Goal: Contribute content: Contribute content

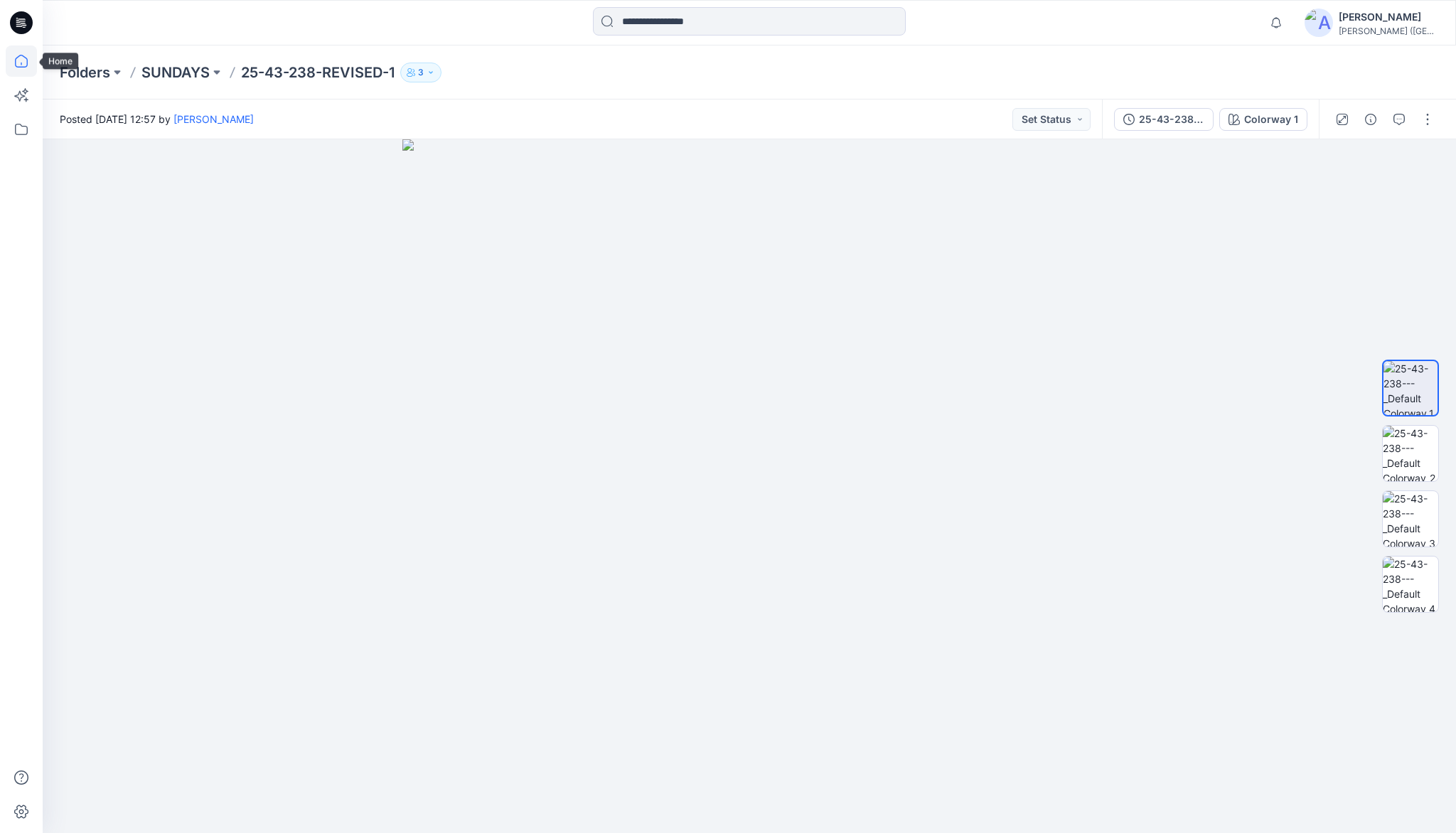
click at [21, 63] on icon at bounding box center [21, 64] width 1 height 3
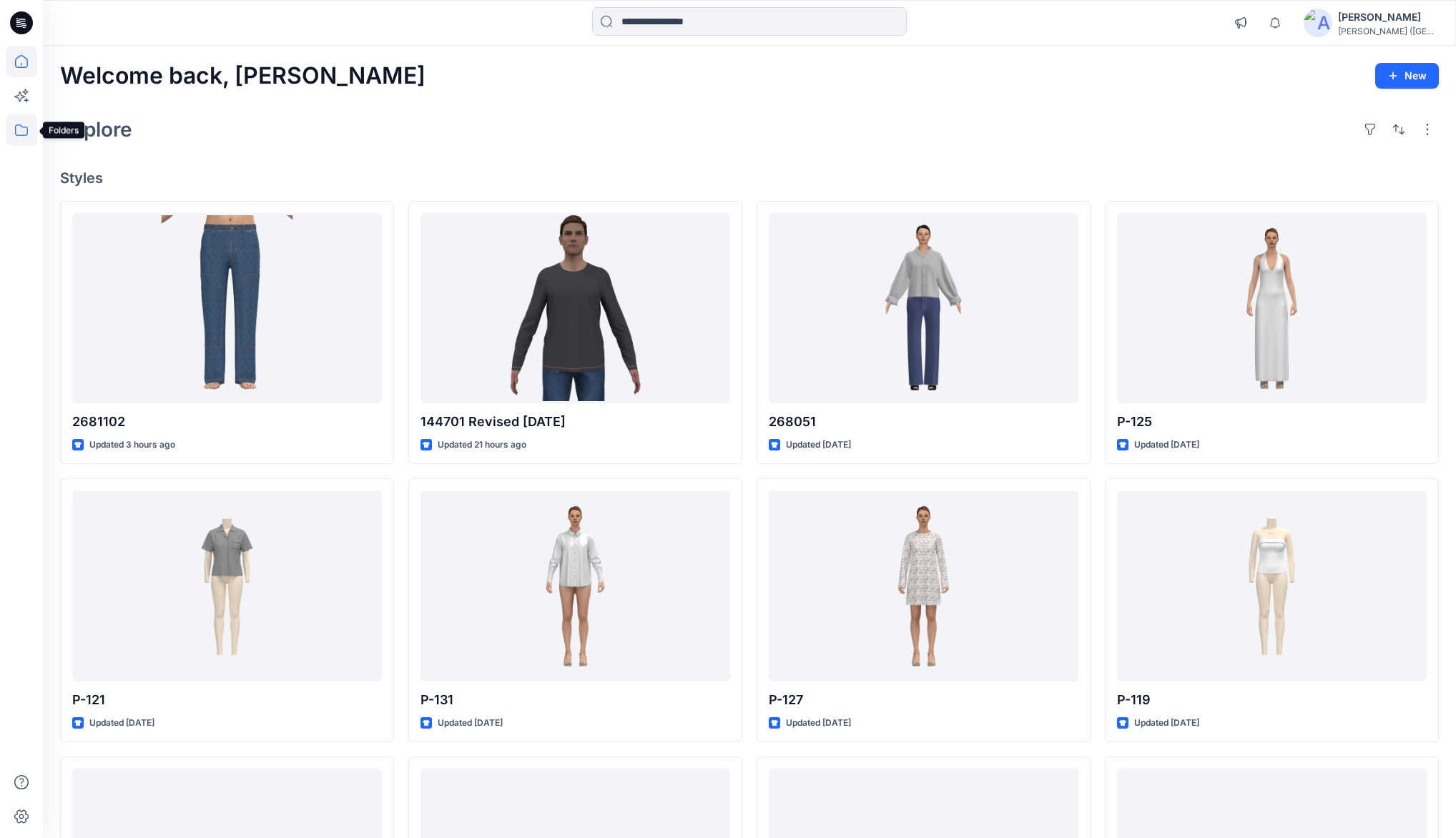
click at [26, 133] on icon at bounding box center [21, 130] width 32 height 31
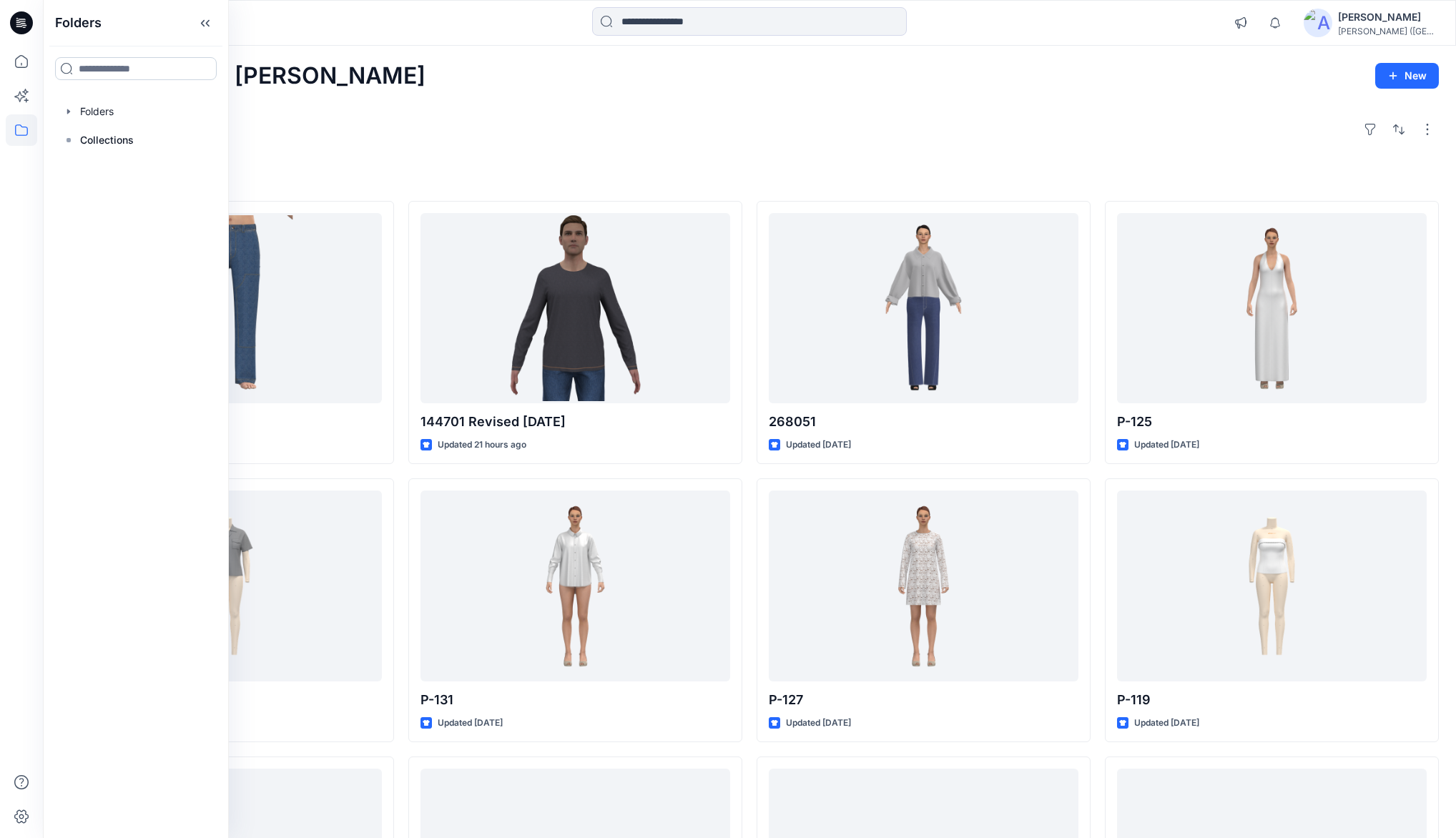
click at [124, 65] on input at bounding box center [136, 69] width 161 height 23
type input "****"
drag, startPoint x: 81, startPoint y: 141, endPoint x: 180, endPoint y: 66, distance: 124.2
click at [81, 141] on mark "[PERSON_NAME]" at bounding box center [119, 135] width 83 height 19
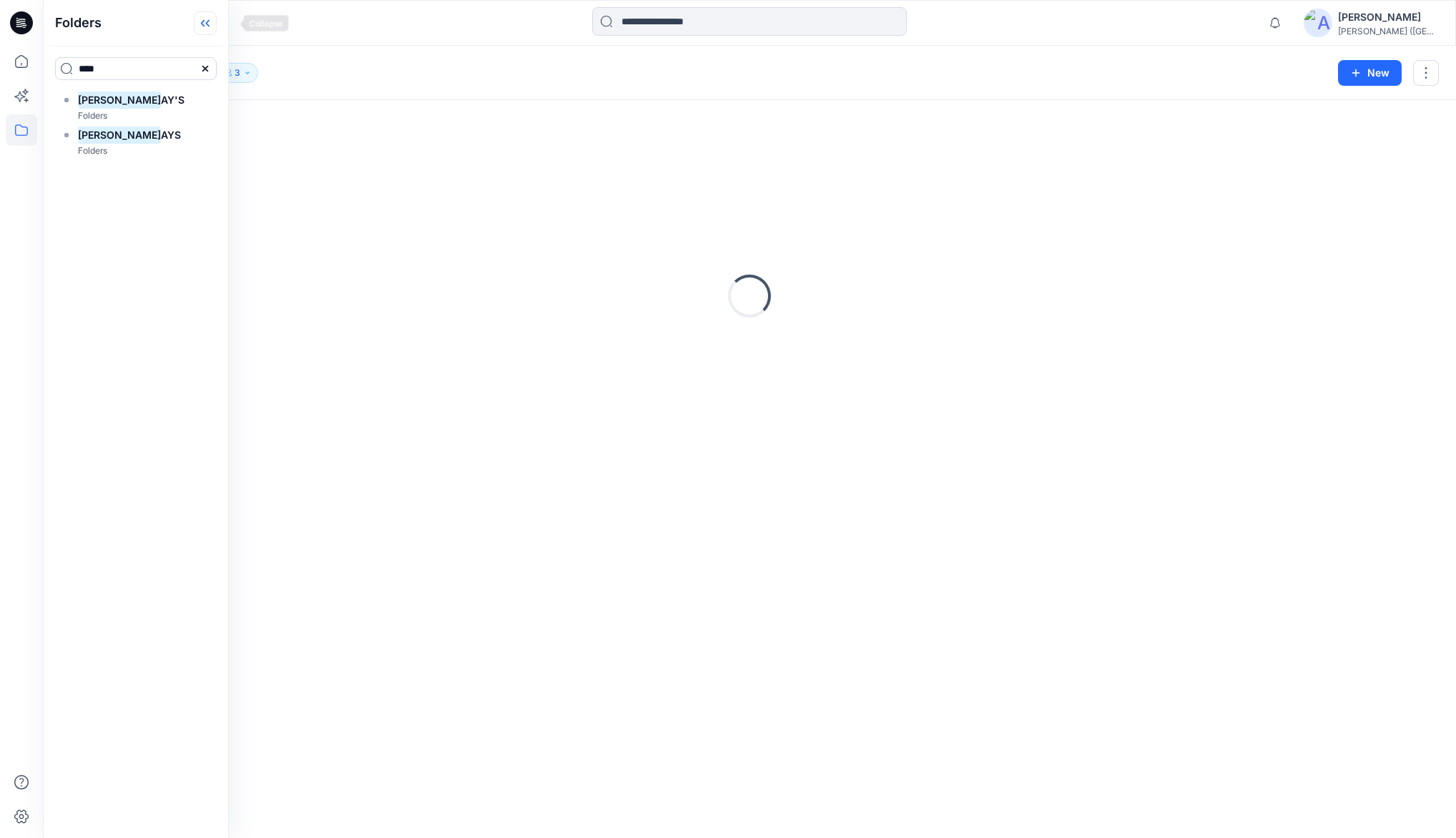
click at [217, 20] on icon at bounding box center [205, 23] width 23 height 24
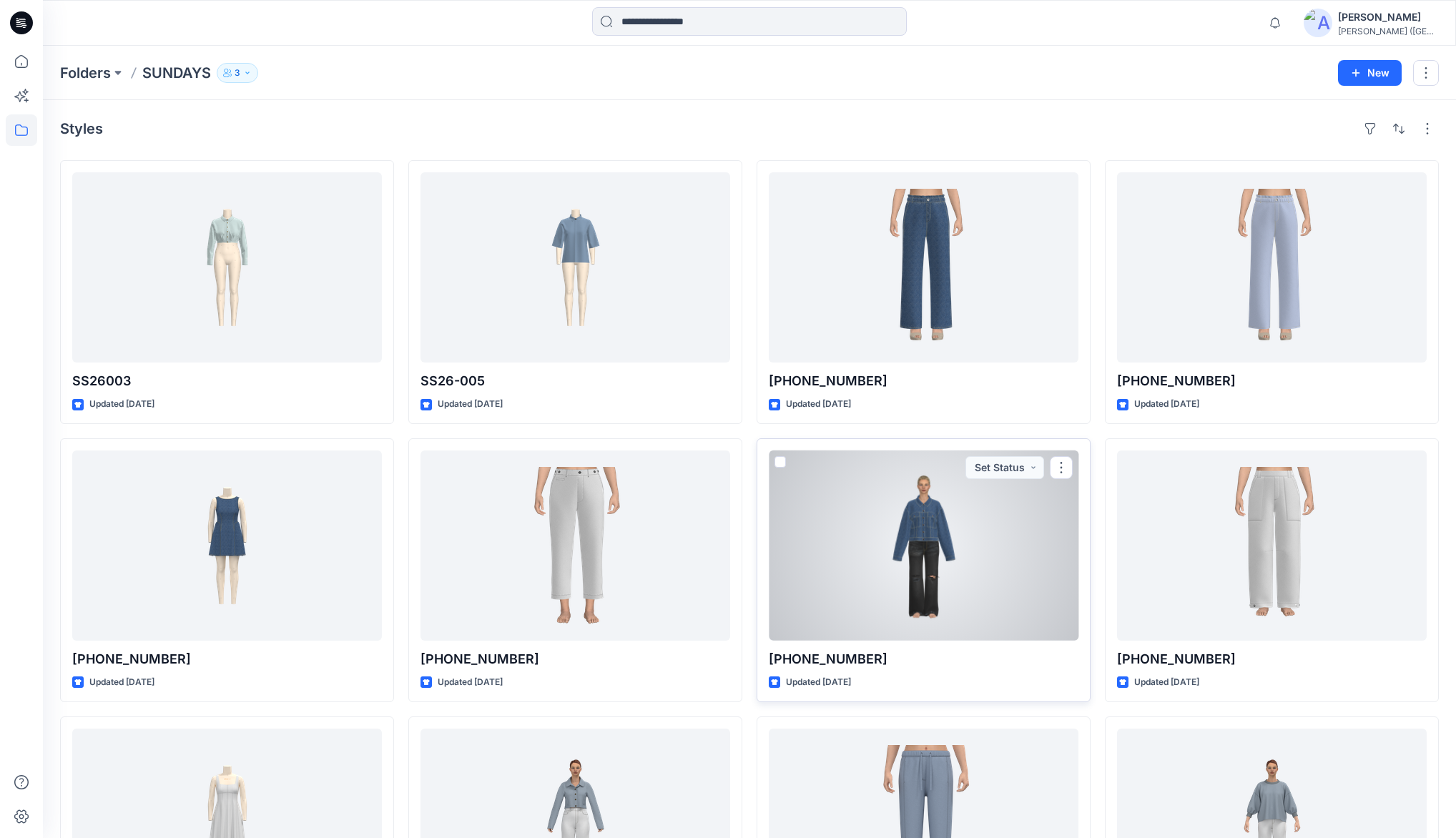
click at [942, 517] on div at bounding box center [923, 545] width 309 height 190
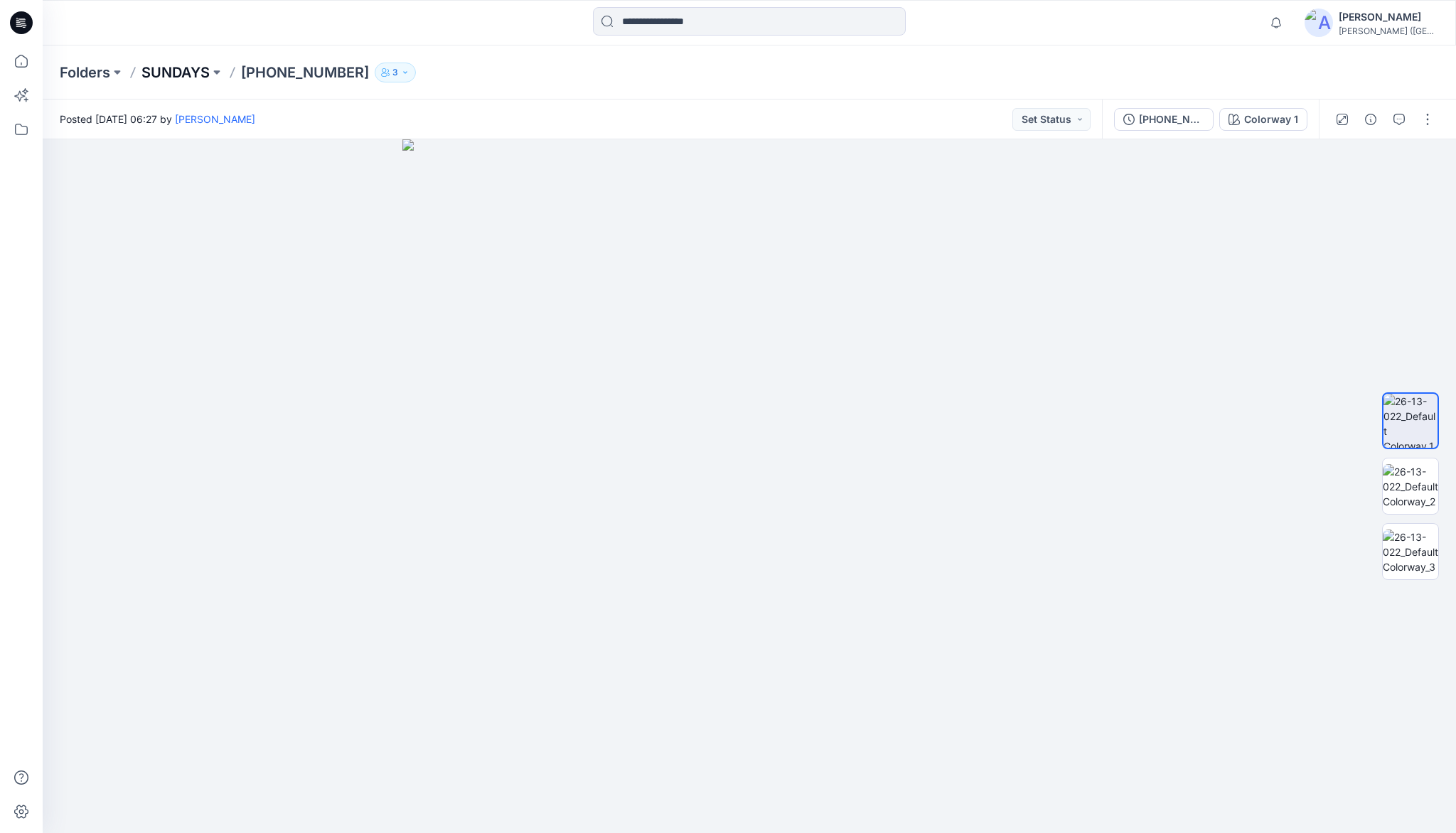
click at [171, 66] on p "SUNDAYS" at bounding box center [176, 72] width 68 height 20
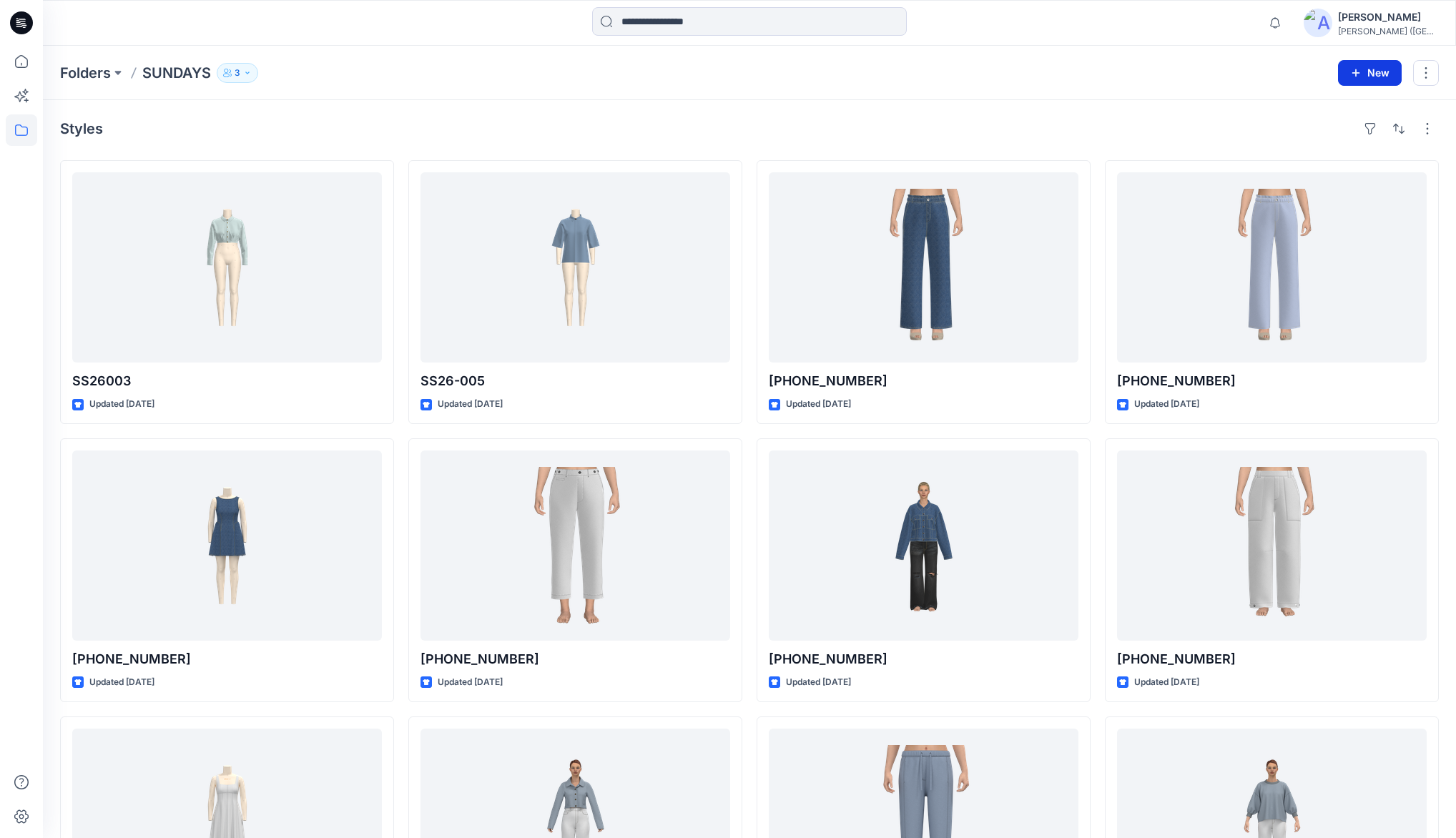
click at [1371, 72] on button "New" at bounding box center [1369, 73] width 64 height 26
click at [1303, 106] on p "New Style" at bounding box center [1325, 108] width 48 height 17
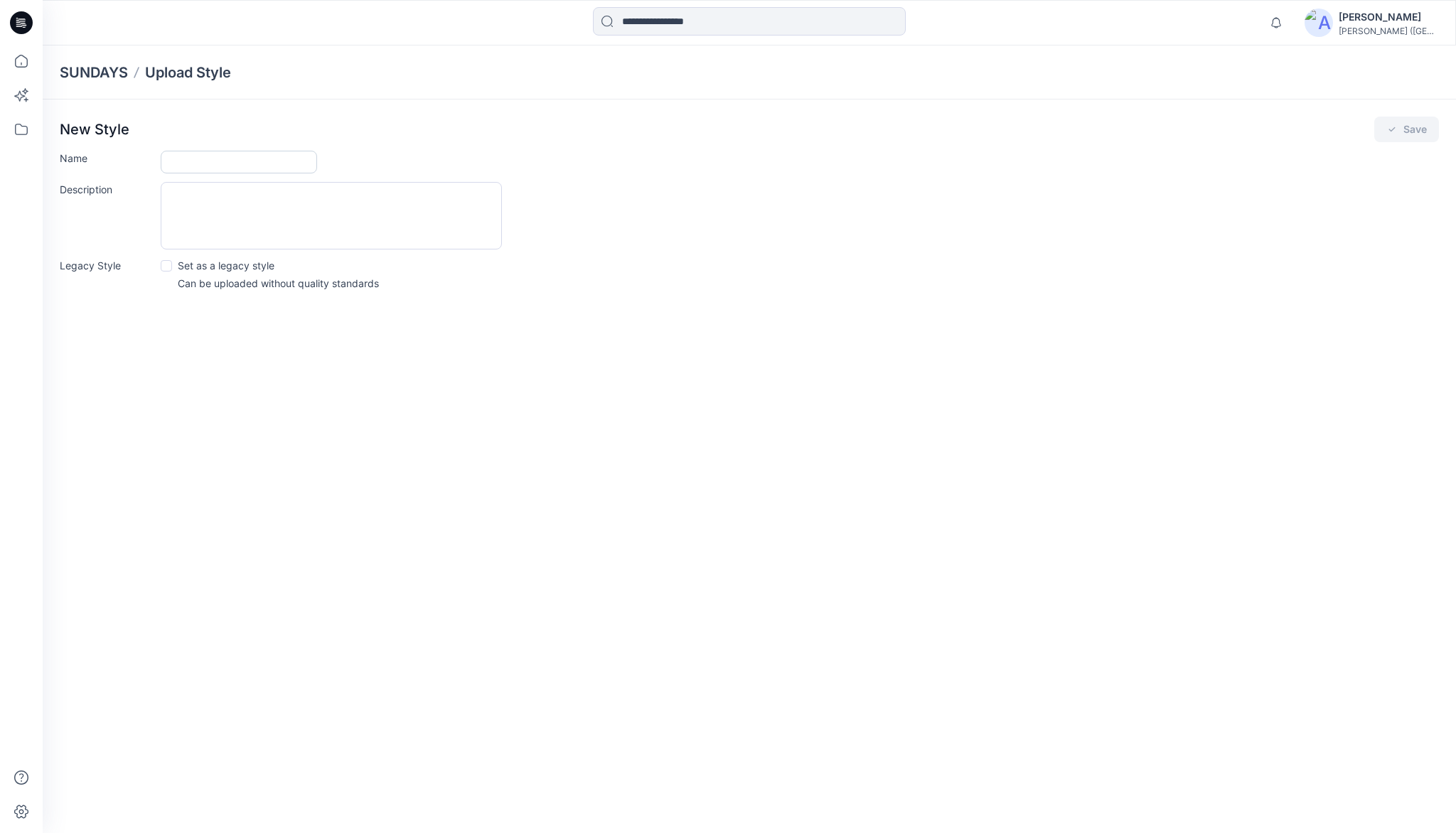
click at [192, 161] on input "Name" at bounding box center [238, 162] width 157 height 23
click at [196, 159] on input "Name" at bounding box center [238, 162] width 157 height 23
type input "**********"
click at [1409, 128] on button "Save" at bounding box center [1407, 129] width 65 height 26
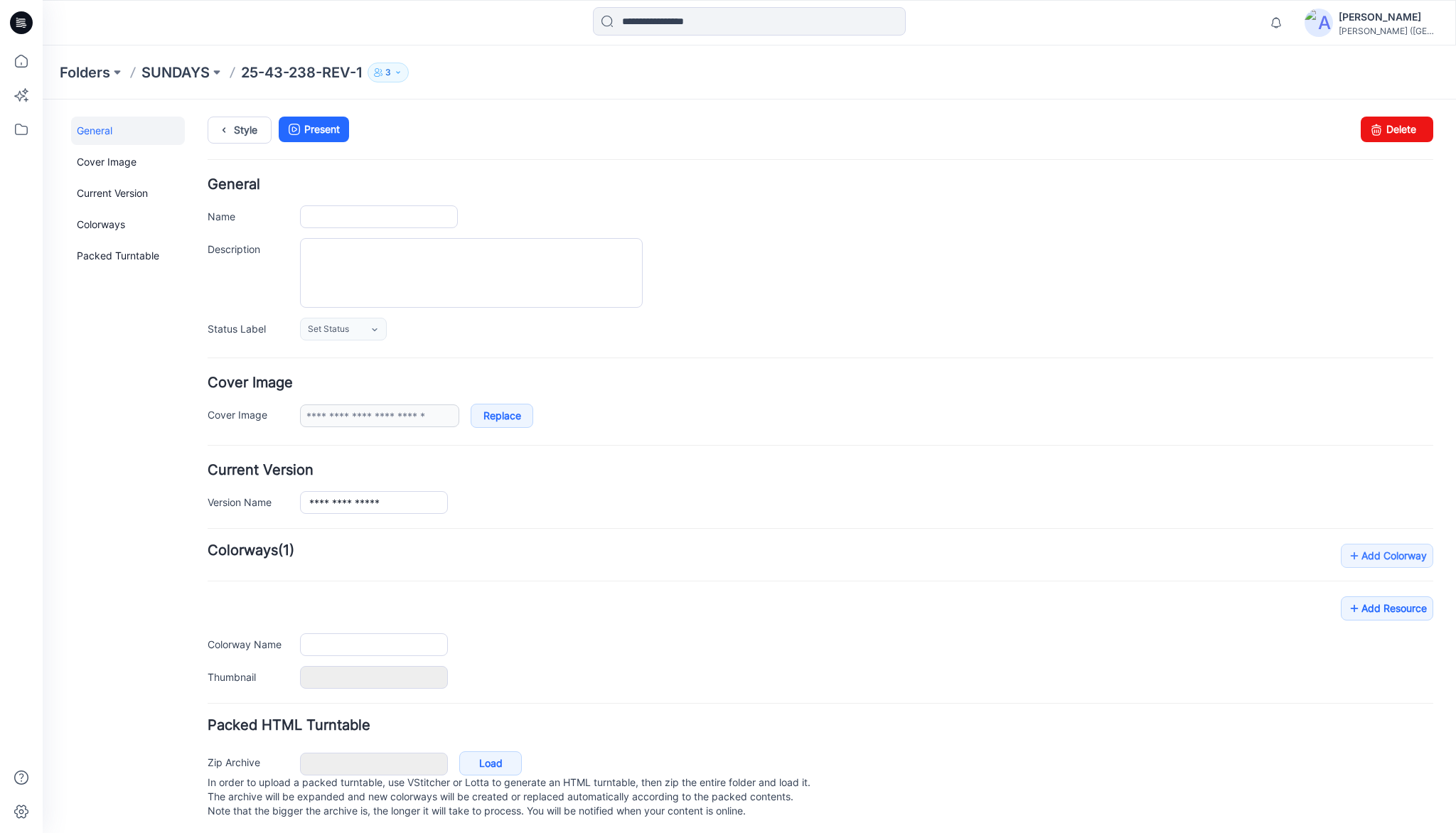
type input "**********"
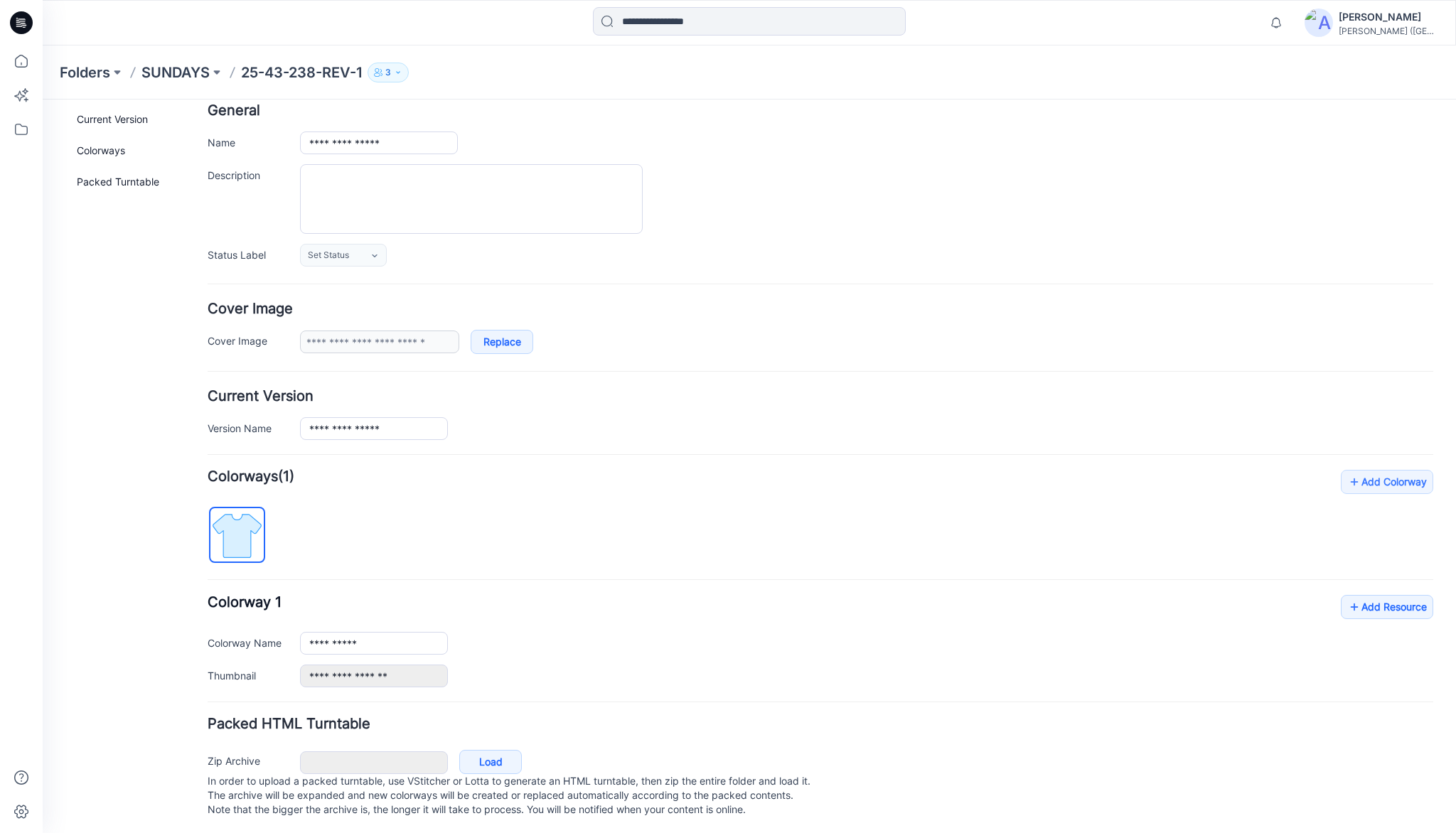
scroll to position [88, 0]
click at [1377, 592] on link "Add Resource" at bounding box center [1386, 603] width 92 height 24
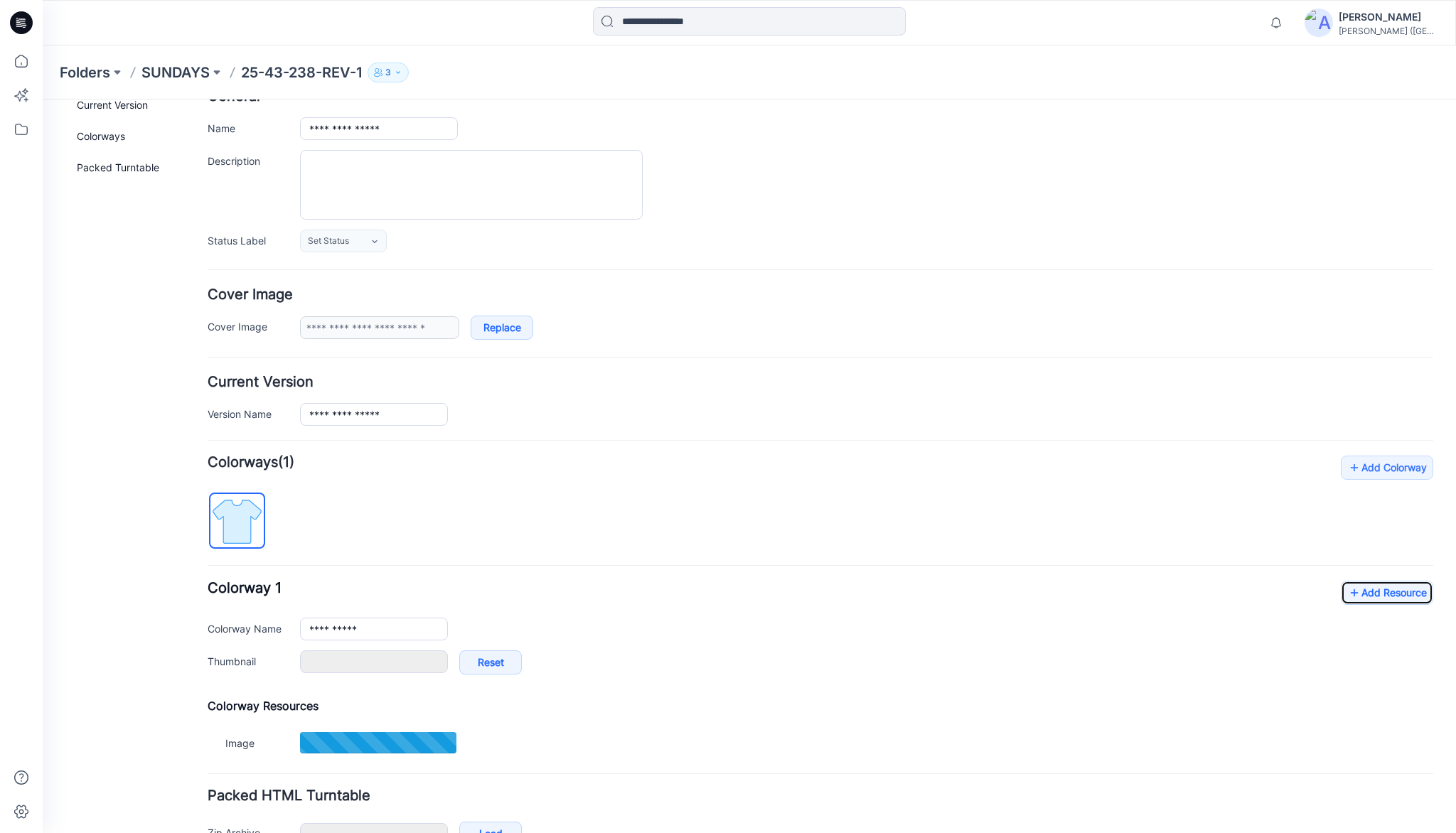
type input "**********"
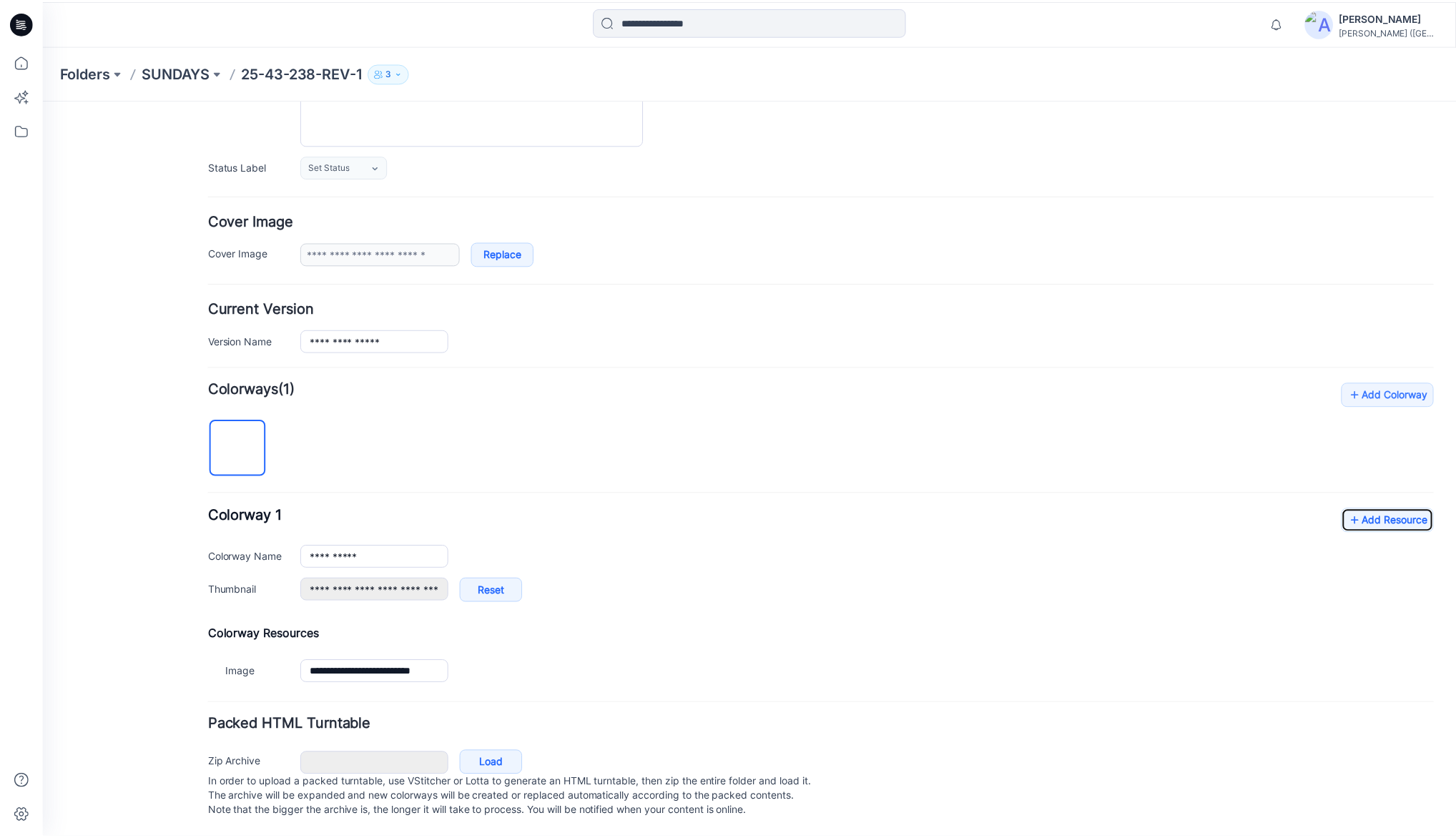
scroll to position [176, 0]
click at [1380, 512] on link "Add Resource" at bounding box center [1394, 519] width 93 height 24
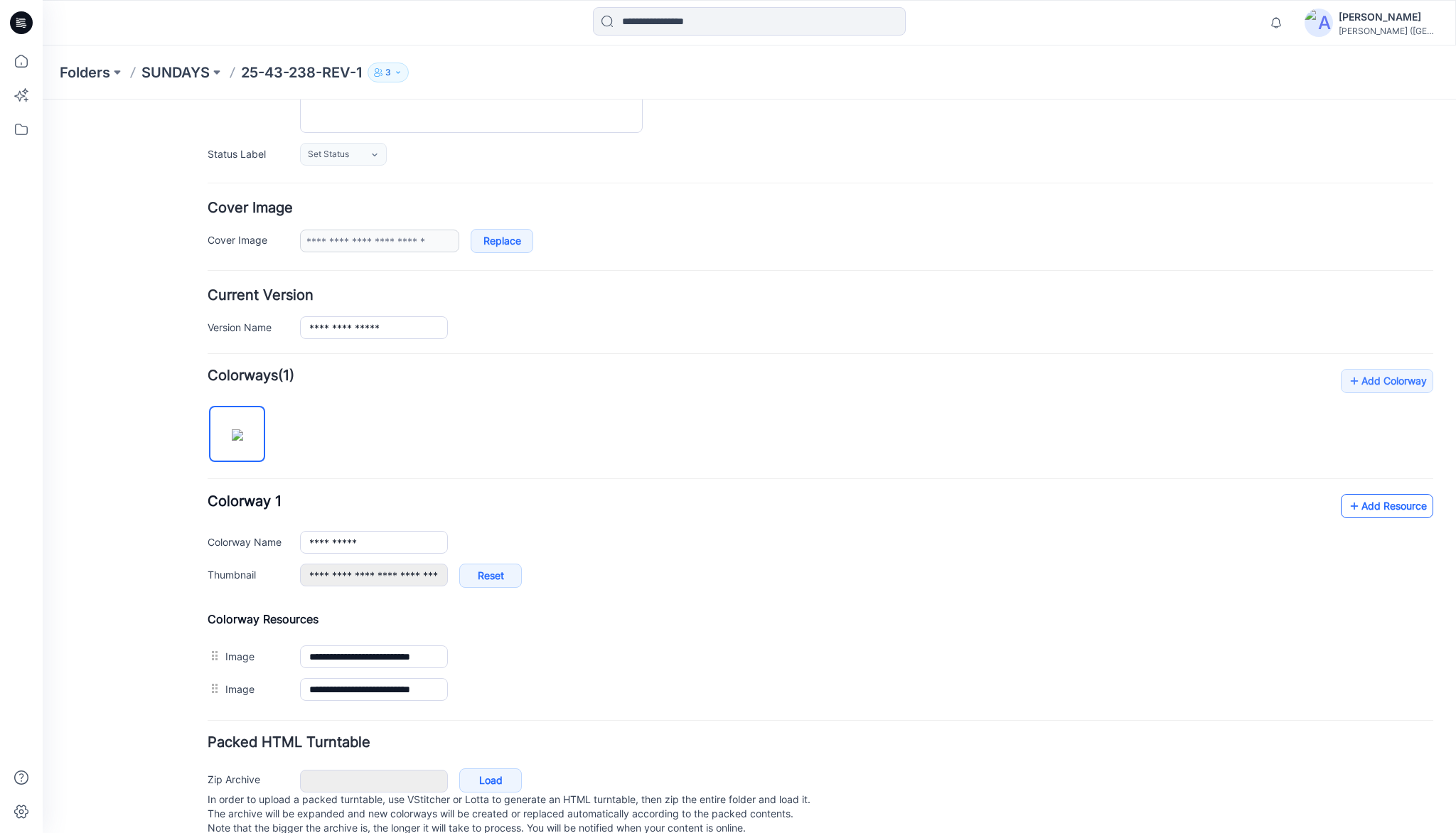
click at [1393, 500] on link "Add Resource" at bounding box center [1386, 505] width 92 height 24
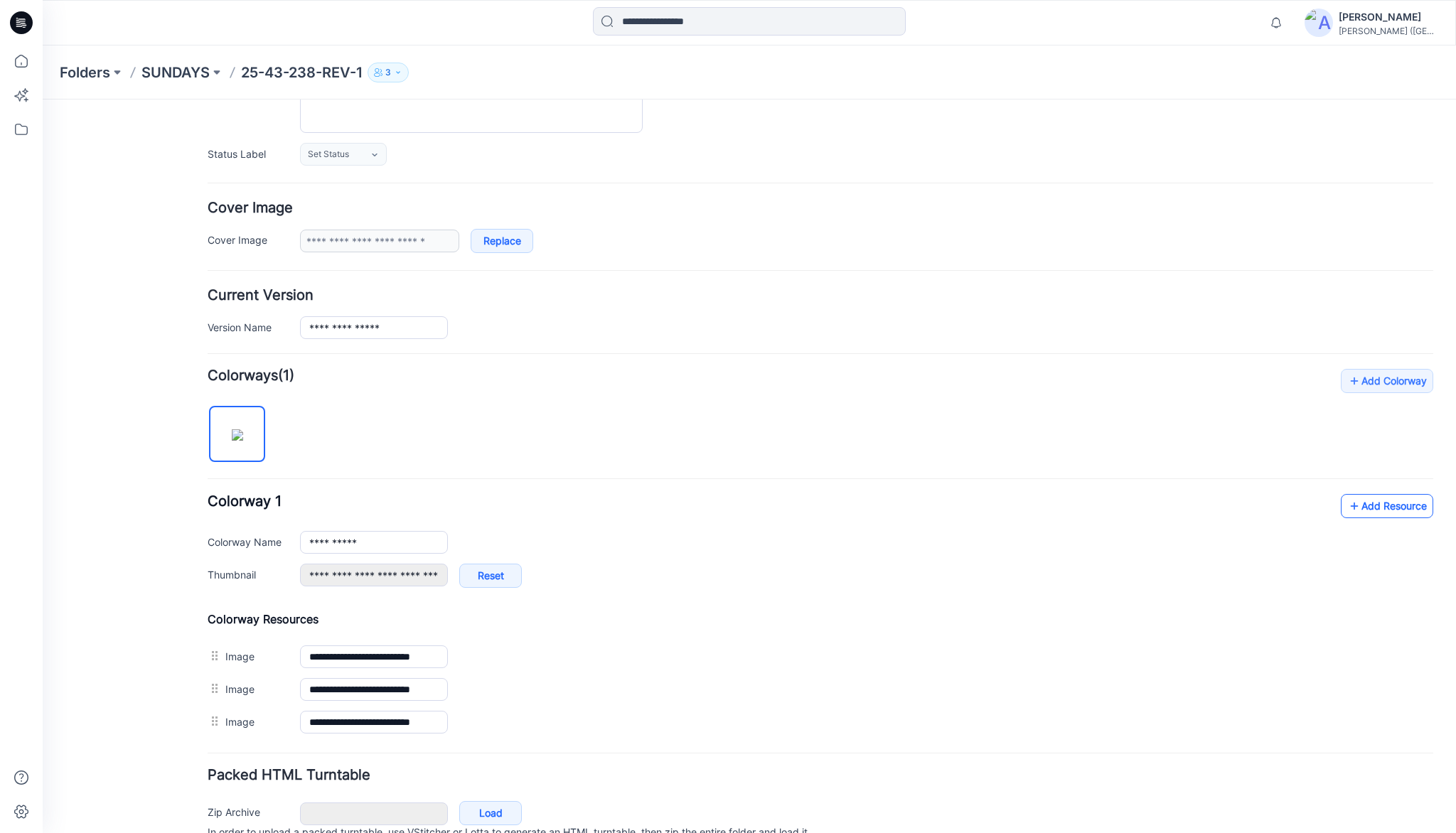
click at [1366, 509] on link "Add Resource" at bounding box center [1386, 505] width 92 height 24
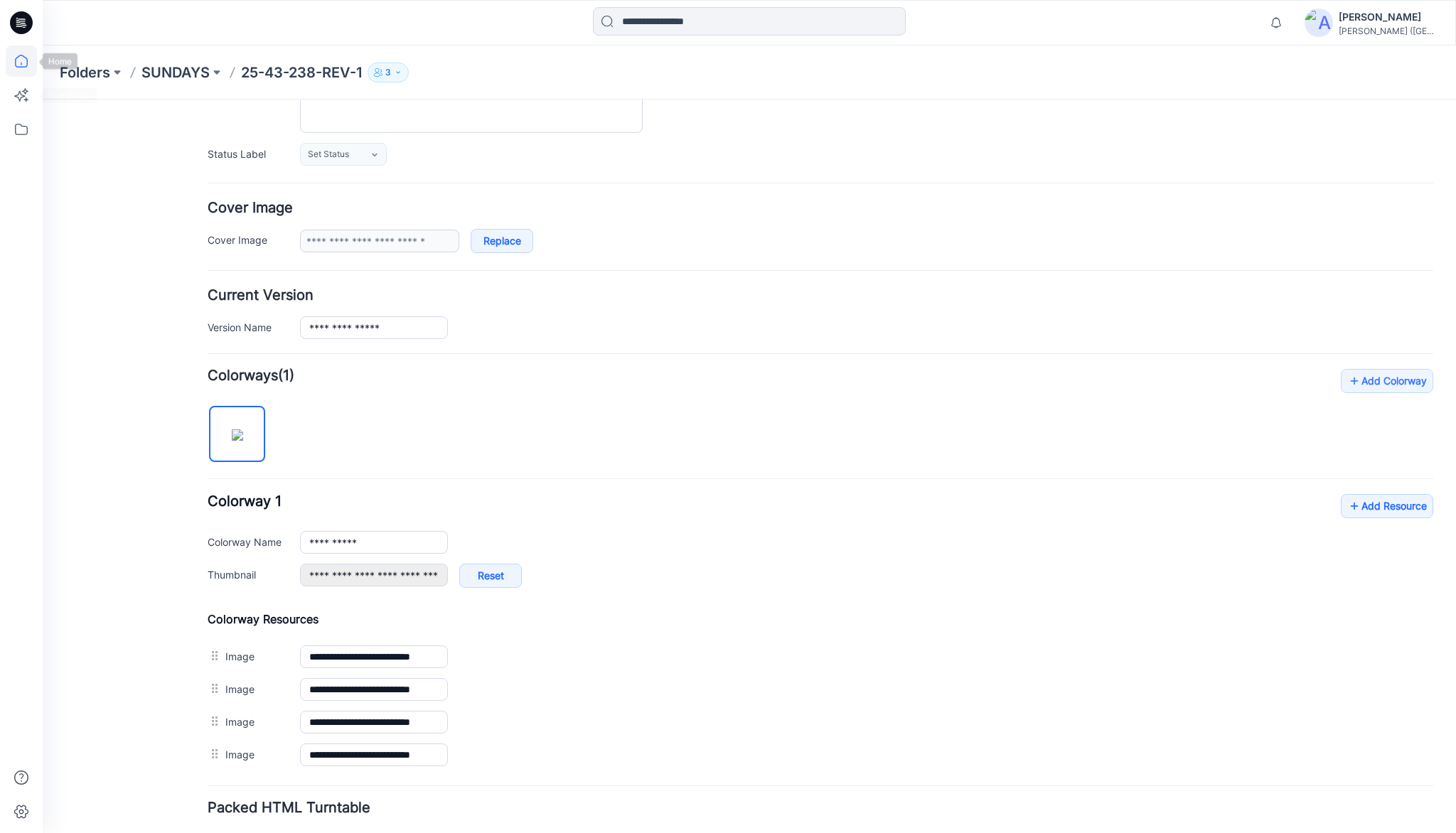
click at [18, 65] on icon at bounding box center [21, 61] width 31 height 31
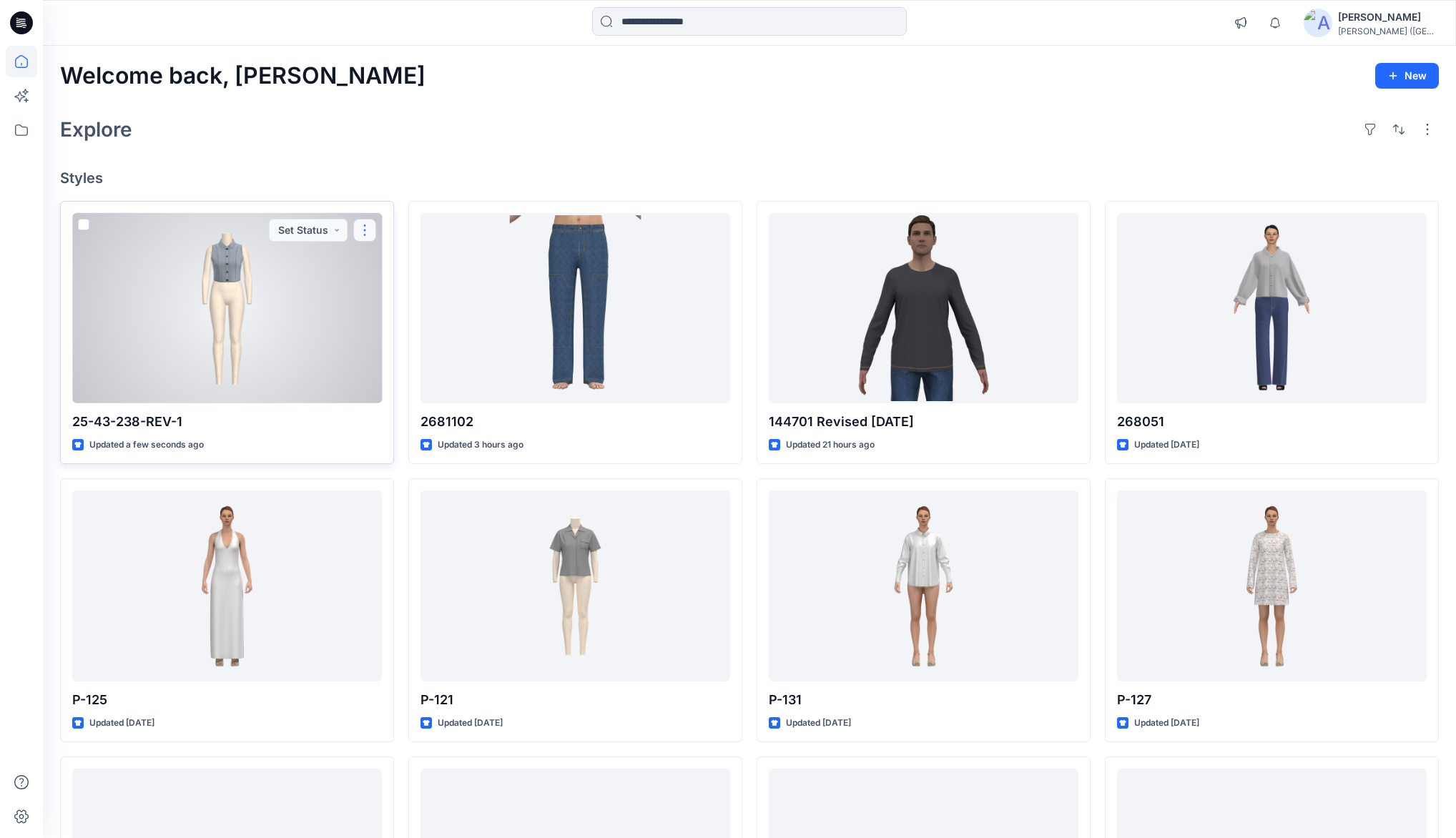
click at [366, 230] on button "button" at bounding box center [365, 230] width 23 height 23
click at [404, 341] on p "Duplicate to..." at bounding box center [414, 343] width 65 height 15
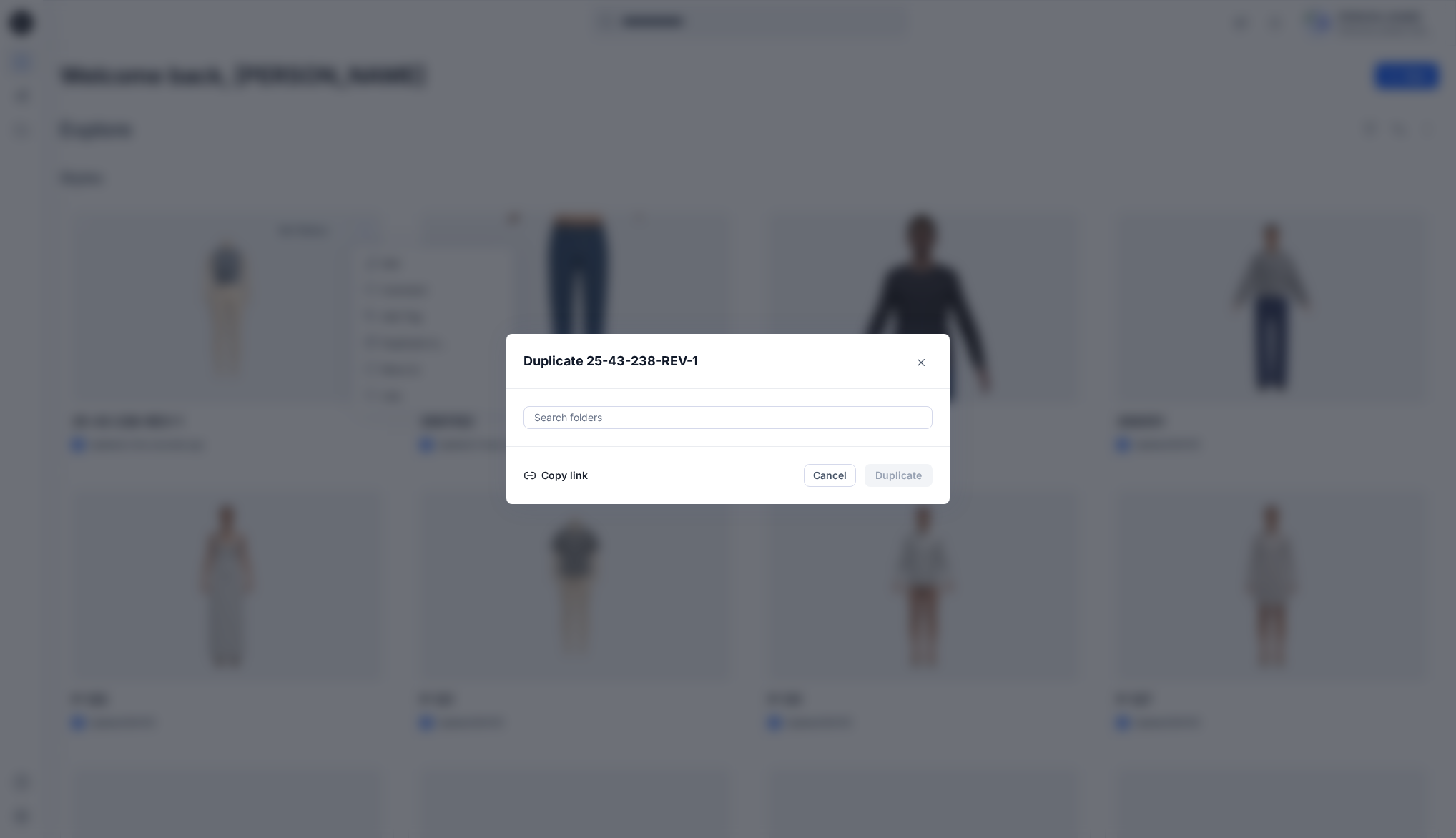
click at [566, 473] on button "Copy link" at bounding box center [556, 475] width 65 height 17
